Goal: Task Accomplishment & Management: Manage account settings

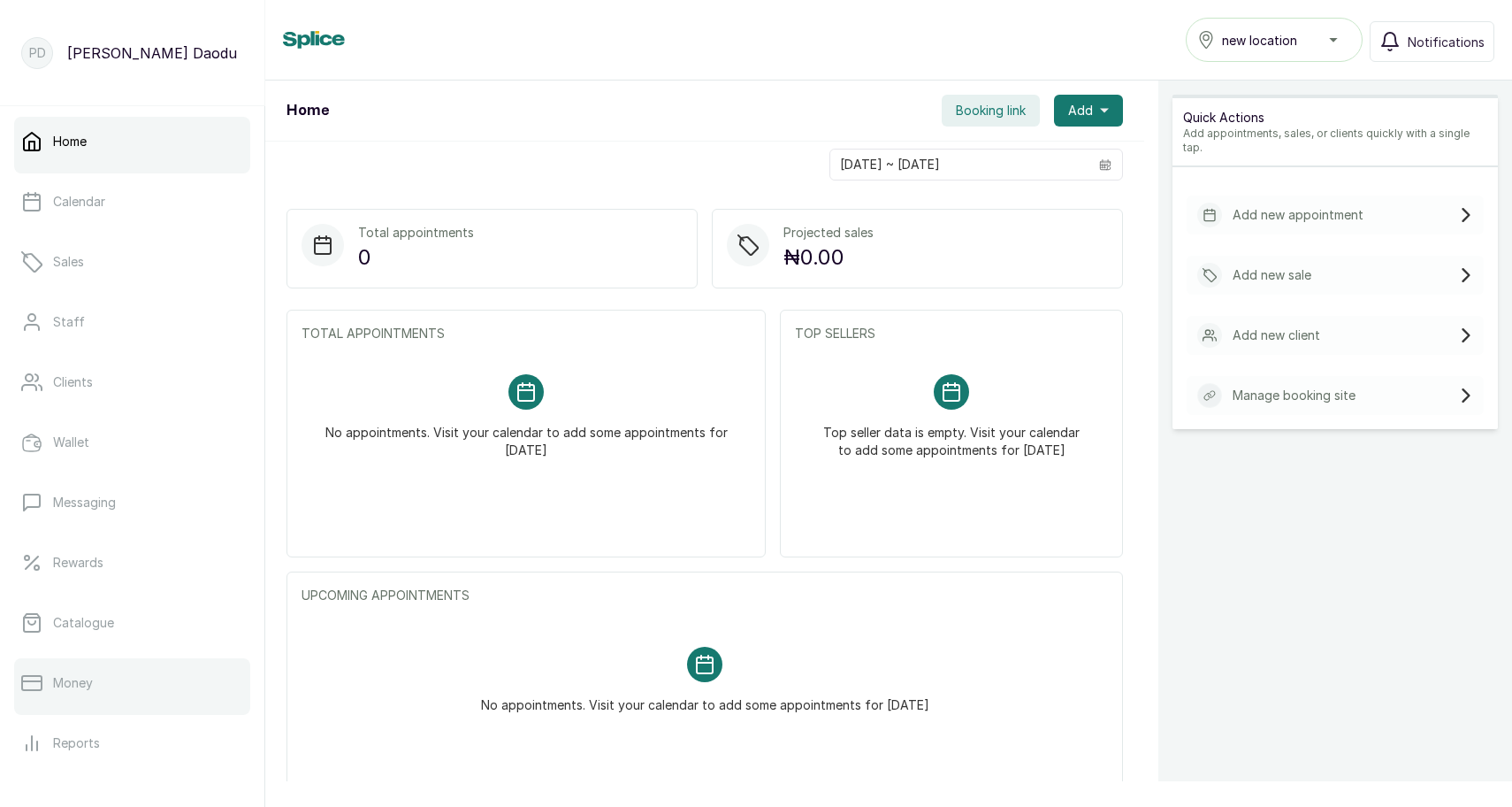
scroll to position [207, 0]
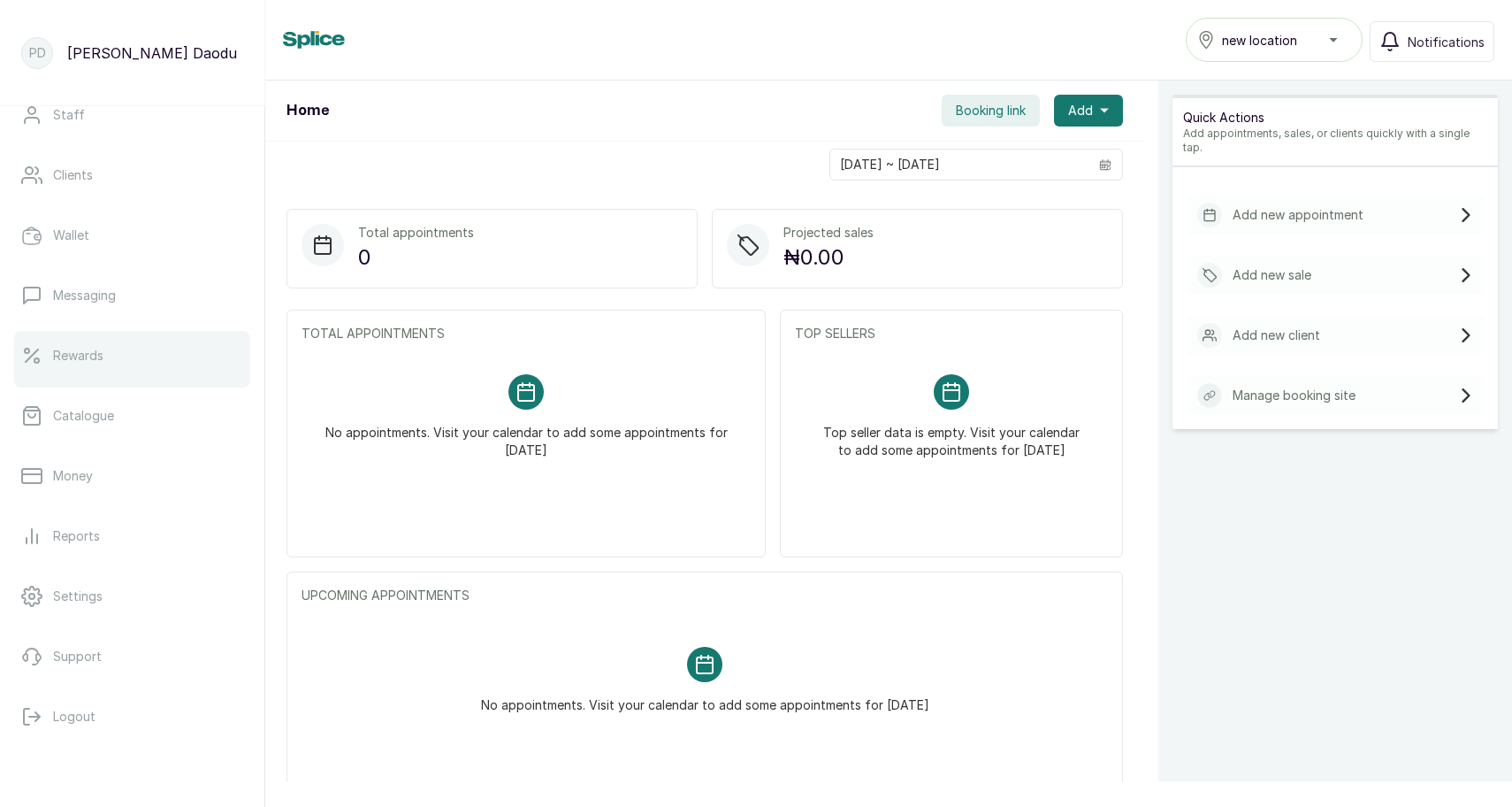
click at [113, 351] on link "Rewards" at bounding box center [132, 356] width 236 height 49
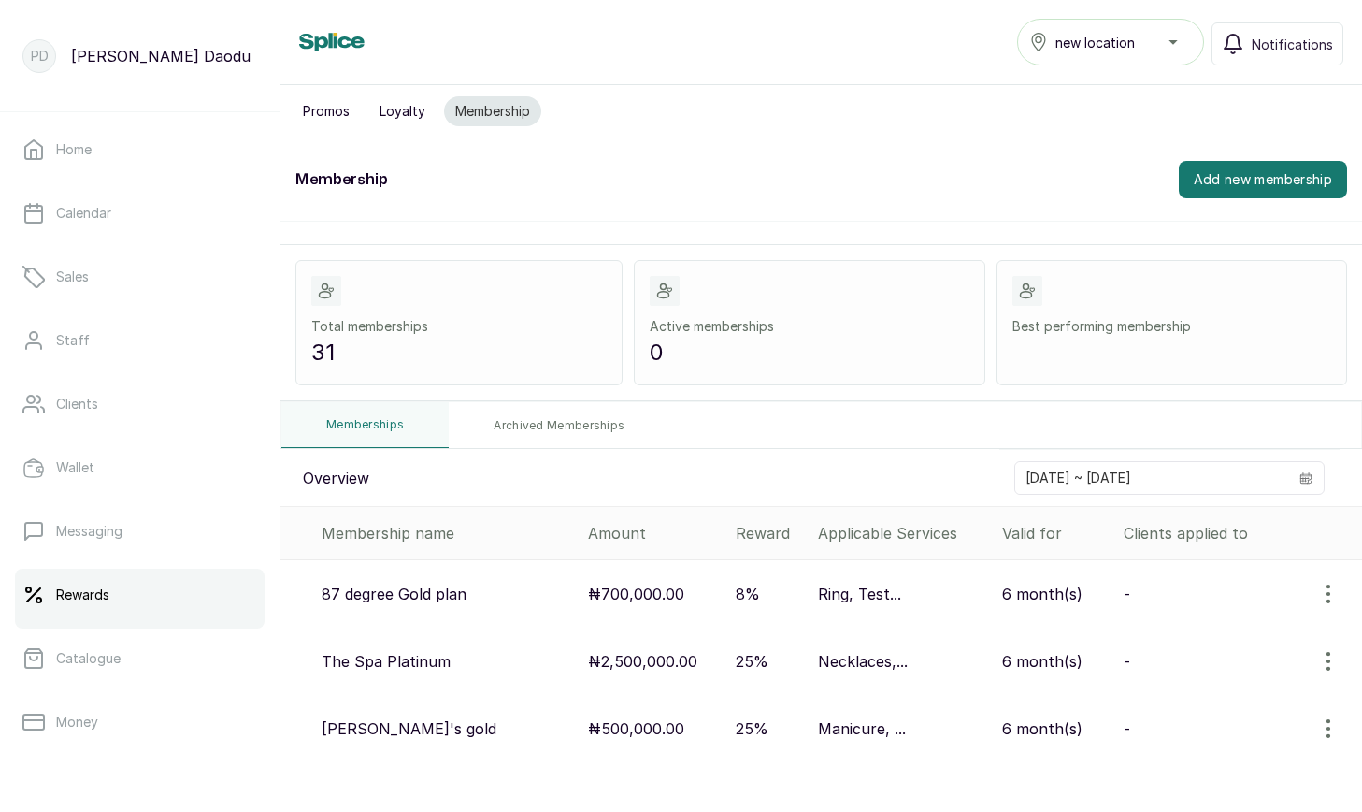
click at [325, 112] on button "Promos" at bounding box center [326, 111] width 69 height 30
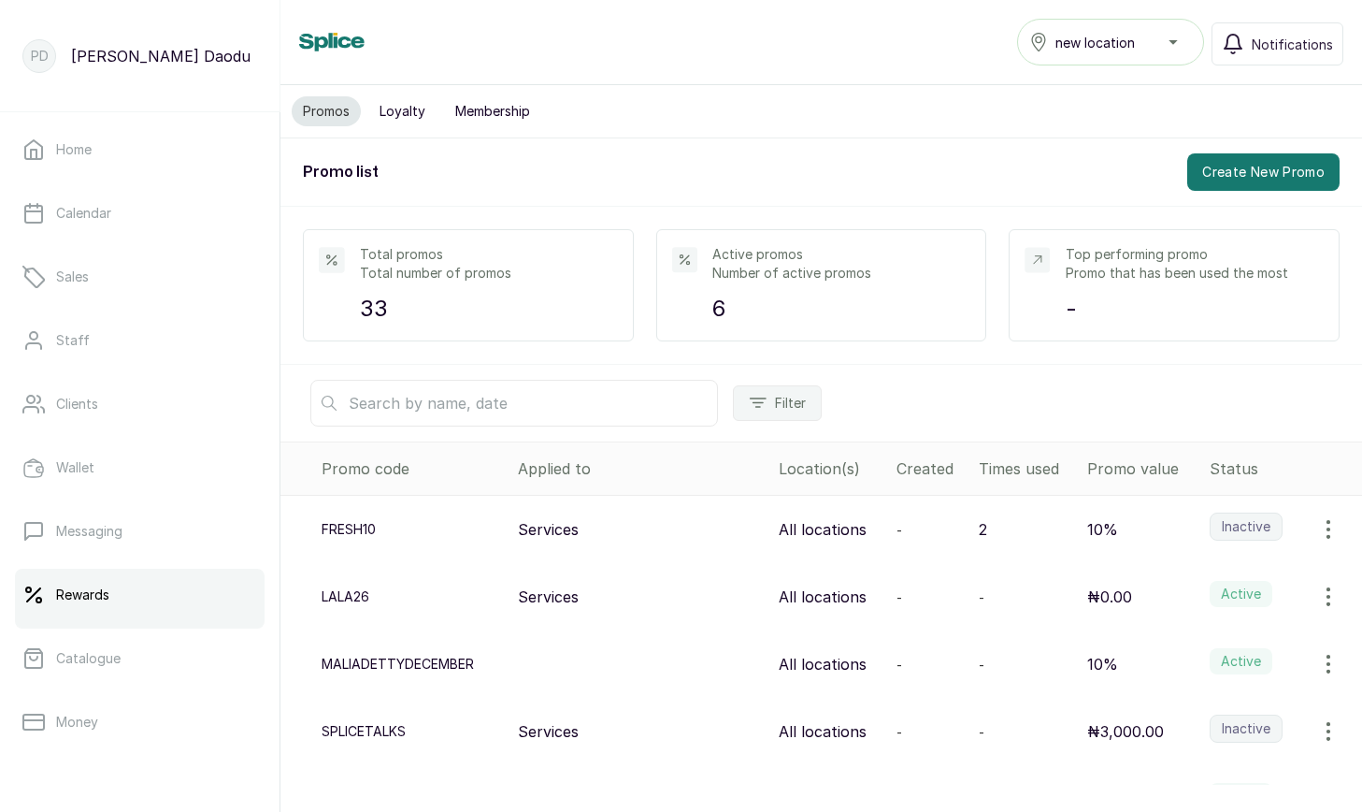
click at [495, 100] on button "Membership" at bounding box center [492, 111] width 97 height 30
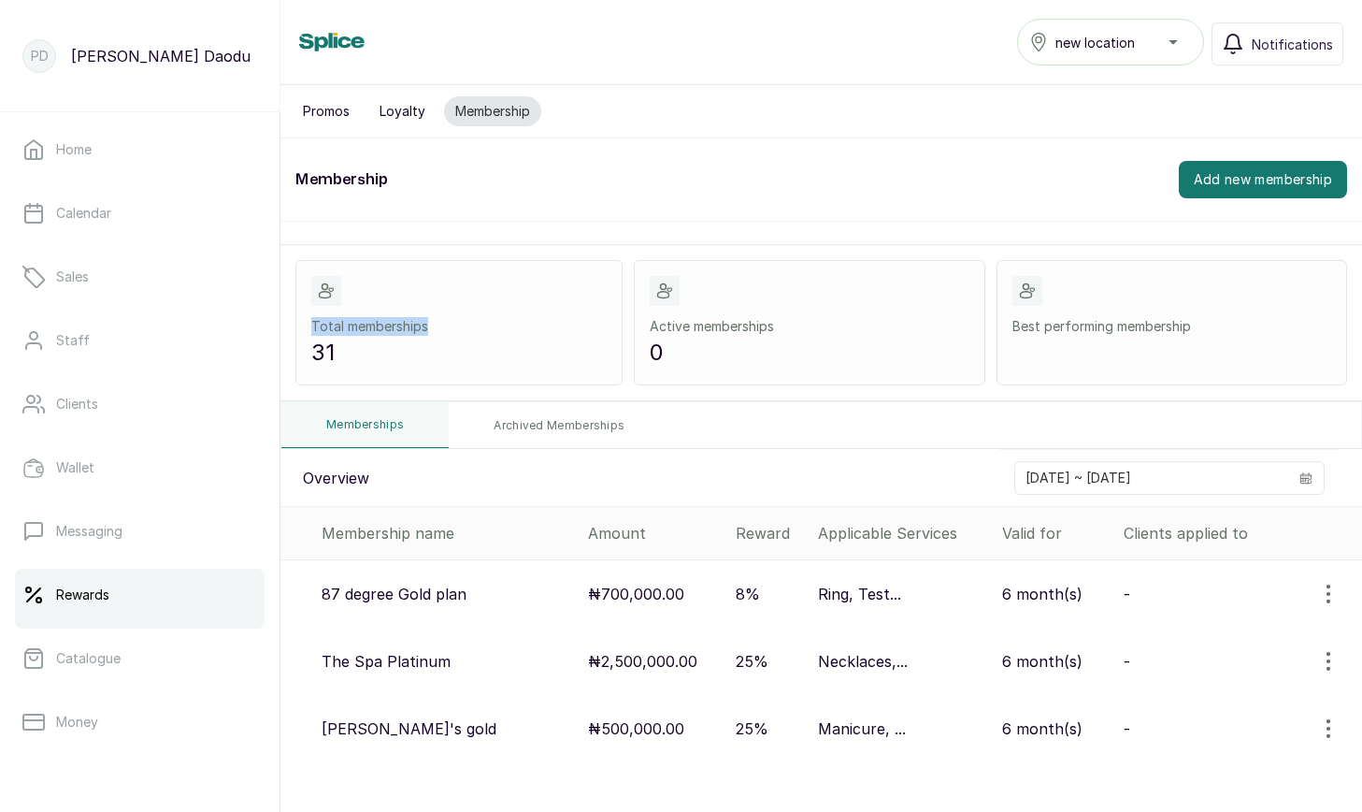
drag, startPoint x: 433, startPoint y: 325, endPoint x: 313, endPoint y: 325, distance: 119.7
click at [313, 325] on p "Total memberships" at bounding box center [458, 326] width 295 height 19
copy p "Total memberships"
drag, startPoint x: 814, startPoint y: 332, endPoint x: 650, endPoint y: 328, distance: 163.7
click at [650, 328] on p "Active memberships" at bounding box center [810, 326] width 320 height 19
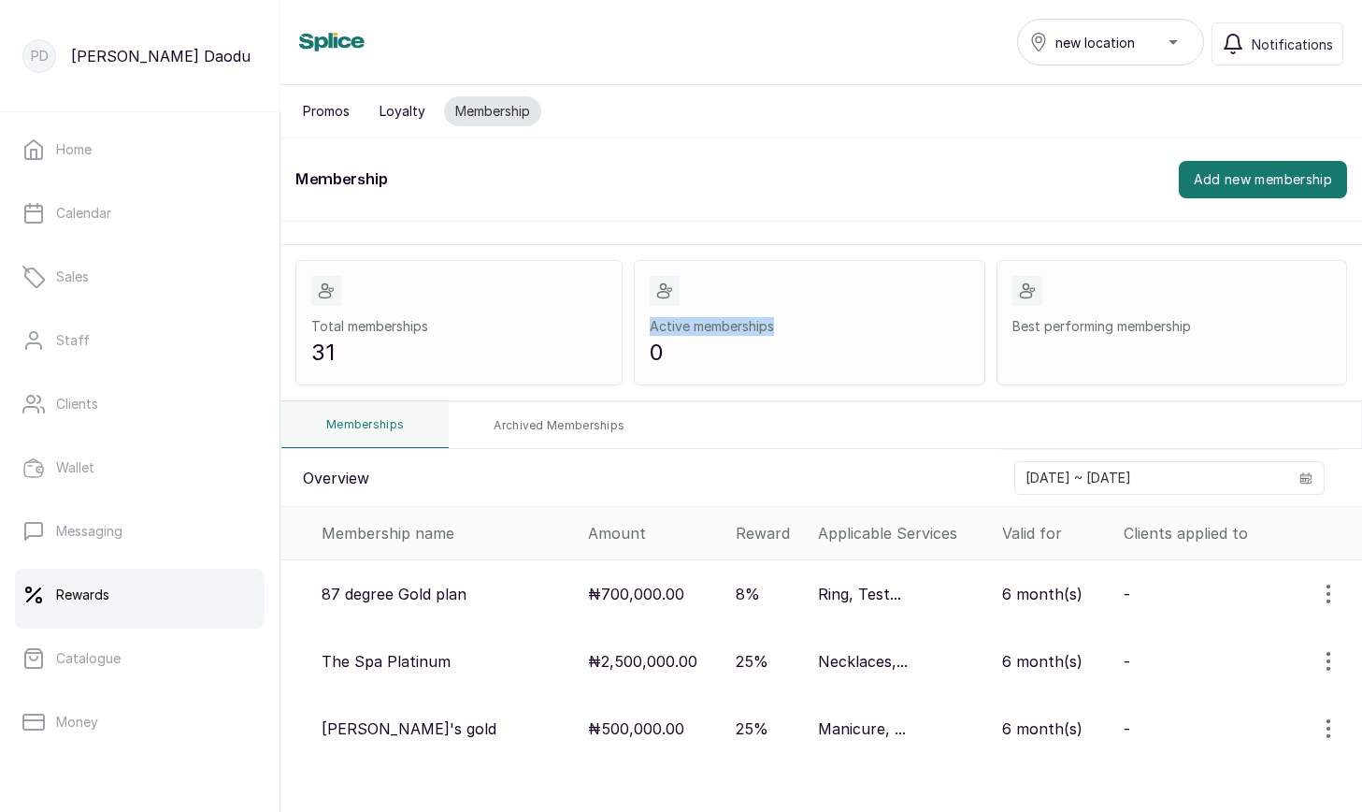
copy p "Active memberships"
drag, startPoint x: 1209, startPoint y: 324, endPoint x: 978, endPoint y: 325, distance: 231.0
click at [978, 325] on div "Total memberships 31 Active memberships 0 Best performing membership" at bounding box center [821, 322] width 1052 height 125
copy div "0 Best performing membership"
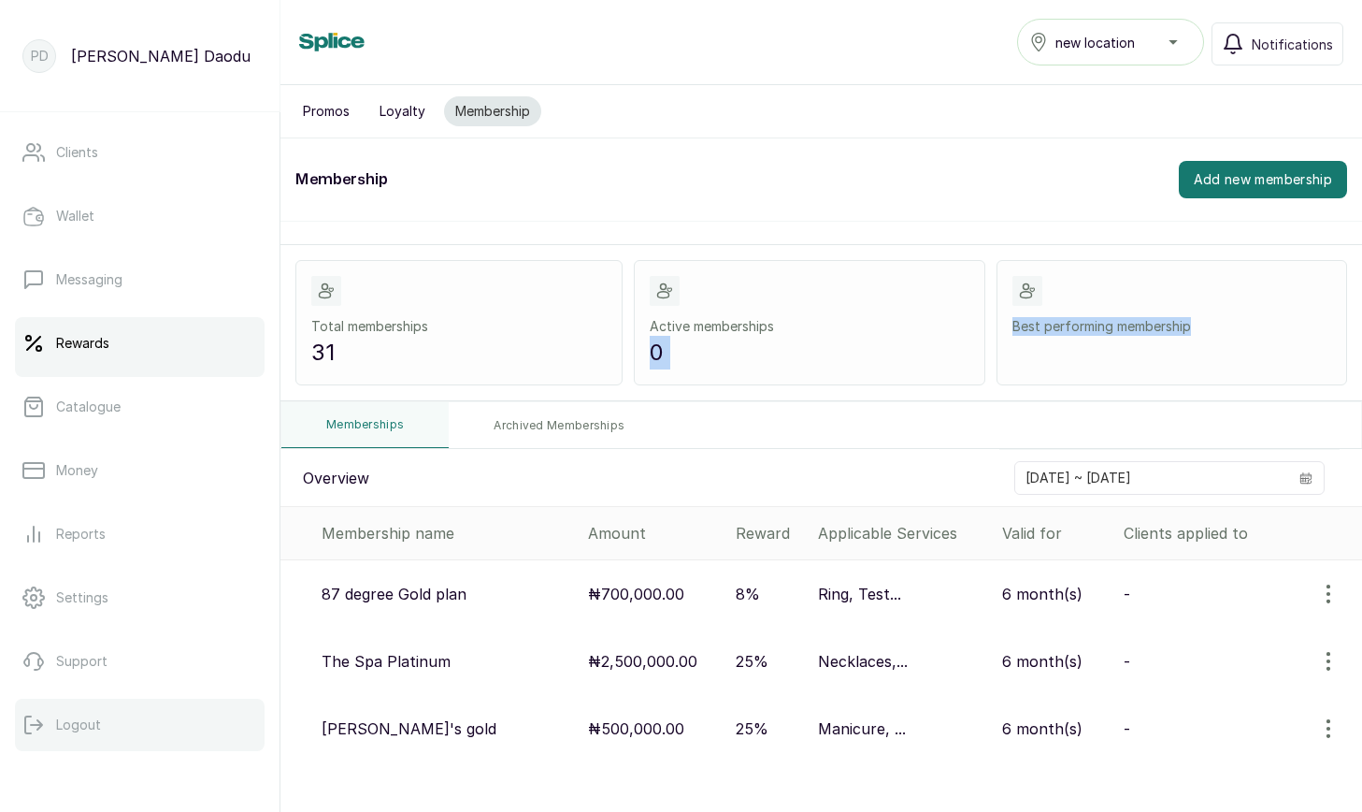
click at [123, 714] on button "Logout" at bounding box center [140, 725] width 250 height 52
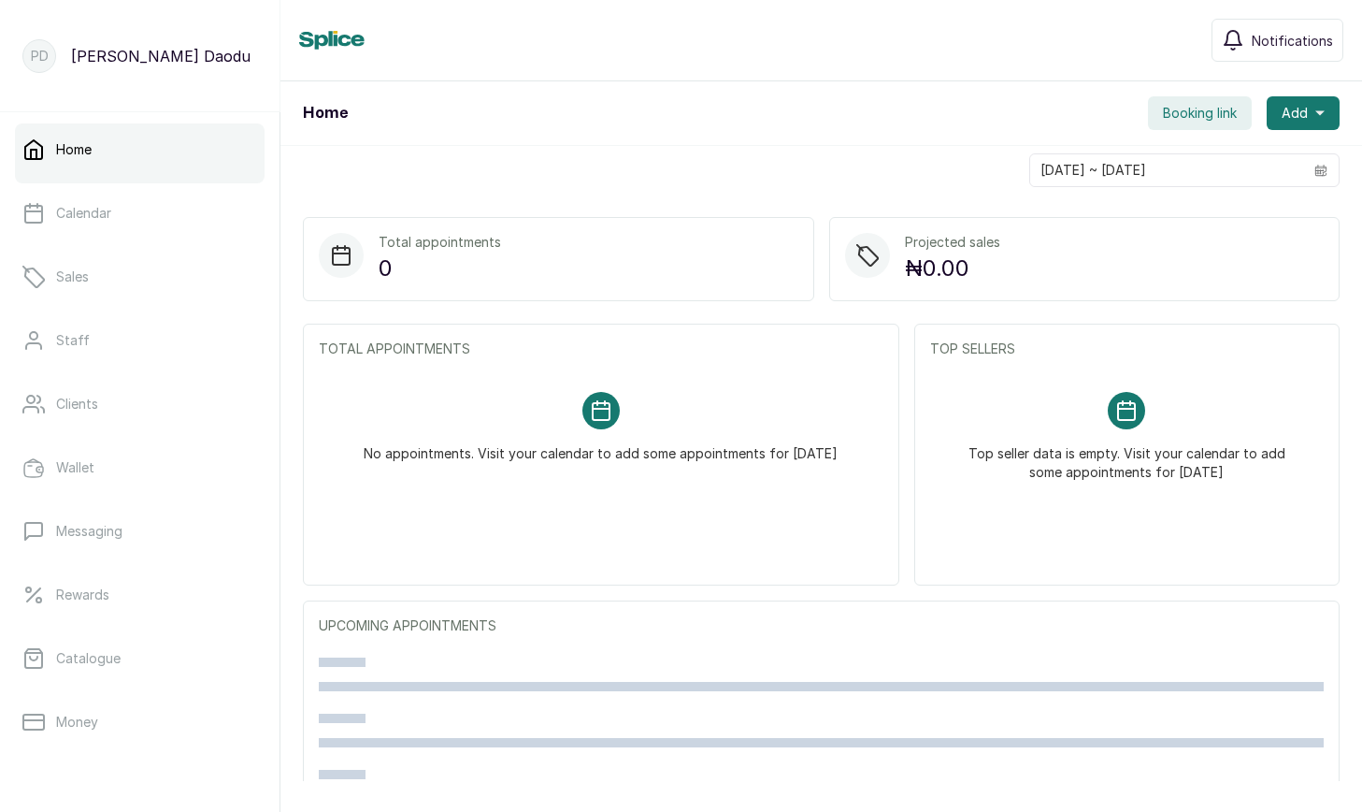
scroll to position [252, 0]
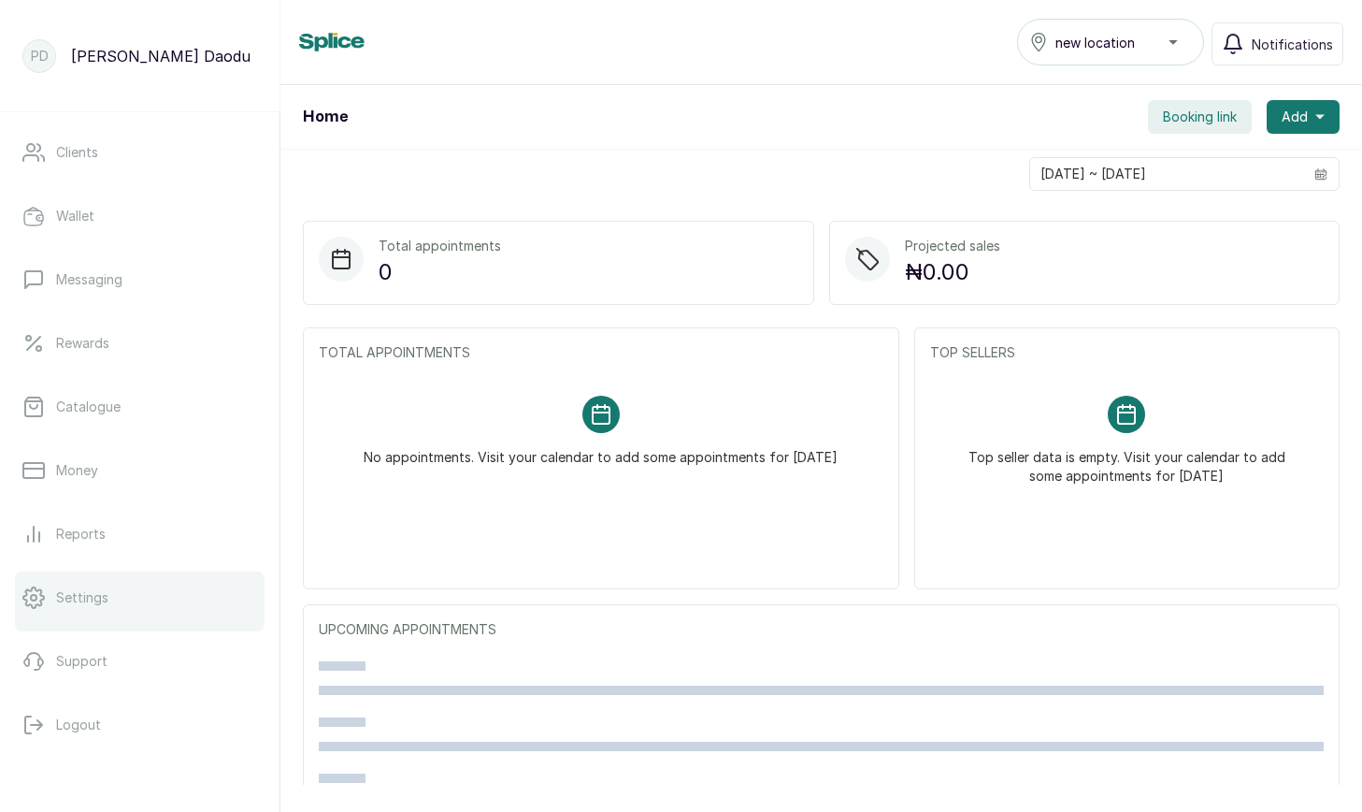
click at [98, 600] on p "Settings" at bounding box center [82, 597] width 52 height 19
